Goal: Download file/media

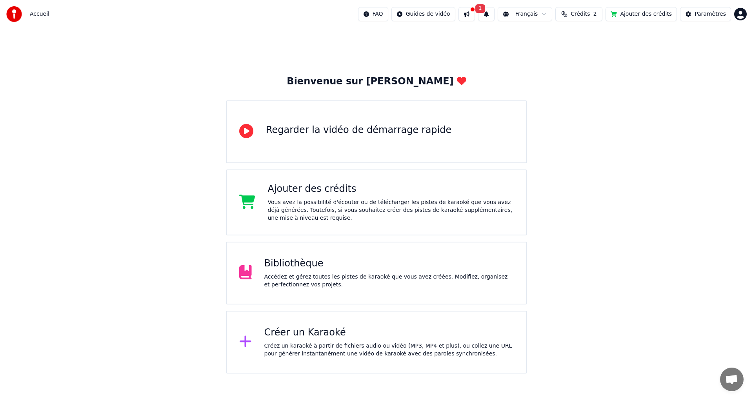
click at [475, 15] on button at bounding box center [466, 14] width 16 height 14
click at [743, 13] on html "Accueil FAQ Guides de vidéo 1 Français Crédits 2 Ajouter des crédits Paramètres…" at bounding box center [376, 186] width 753 height 373
click at [301, 280] on div "Accédez et gérez toutes les pistes de karaoké que vous avez créées. Modifiez, o…" at bounding box center [389, 281] width 250 height 16
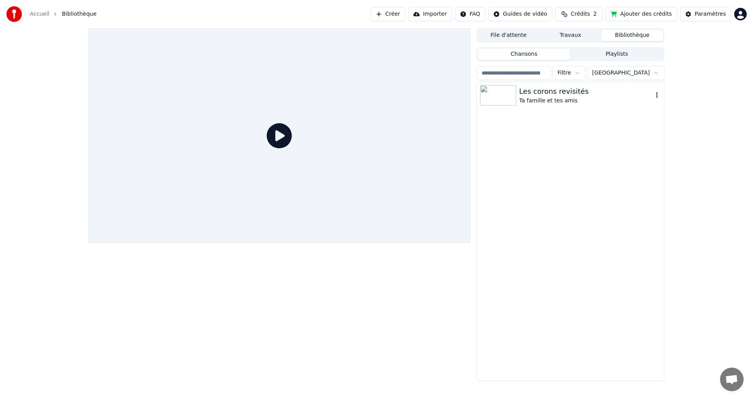
click at [654, 96] on icon "button" at bounding box center [657, 95] width 8 height 6
click at [545, 101] on div "Ta famille et tes amis" at bounding box center [586, 101] width 134 height 8
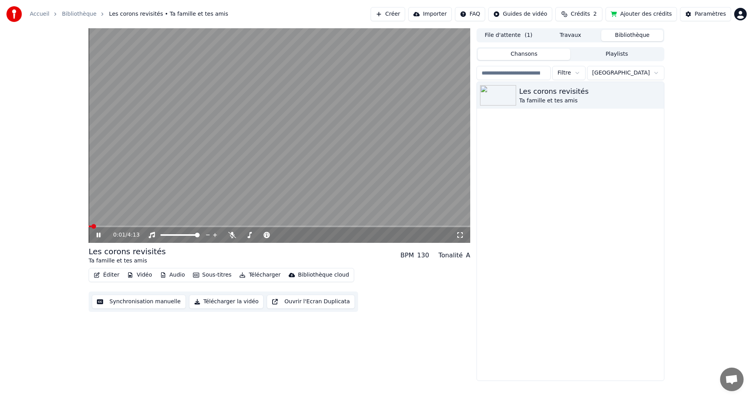
click at [99, 235] on icon at bounding box center [104, 235] width 18 height 6
click at [89, 225] on span at bounding box center [91, 226] width 5 height 5
click at [249, 273] on button "Télécharger" at bounding box center [259, 274] width 47 height 11
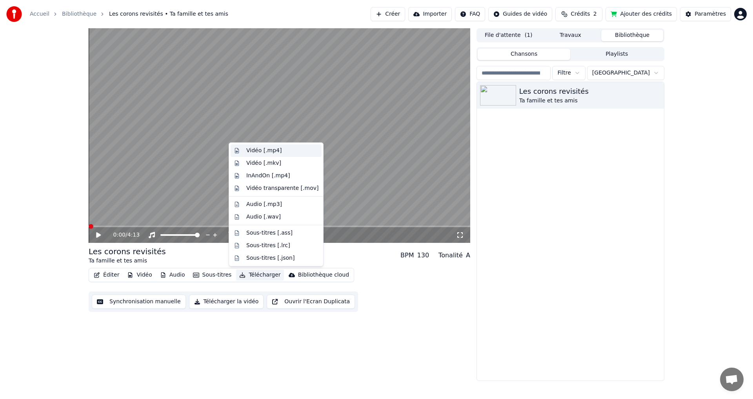
click at [260, 151] on div "Vidéo [.mp4]" at bounding box center [263, 151] width 35 height 8
